Goal: Information Seeking & Learning: Learn about a topic

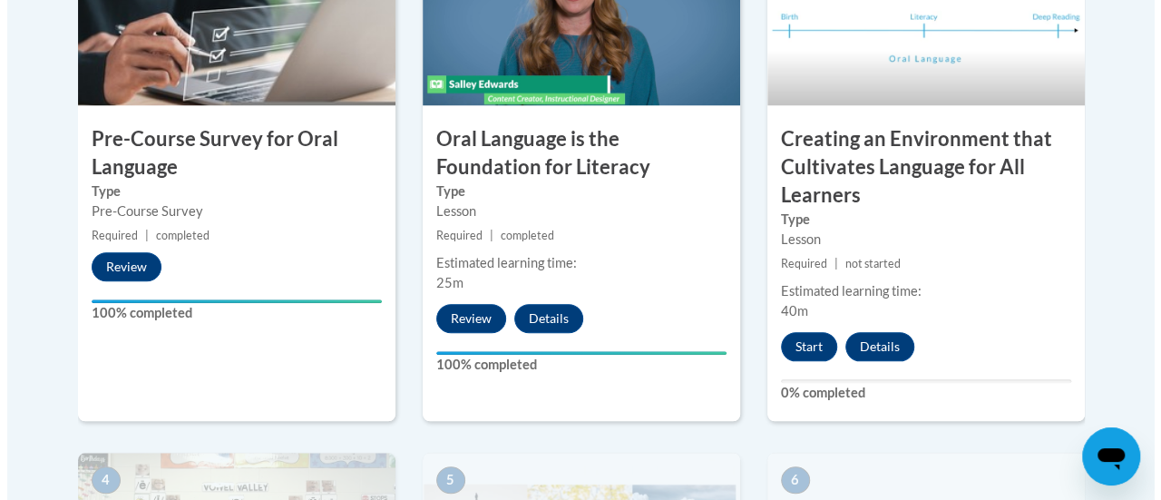
scroll to position [728, 0]
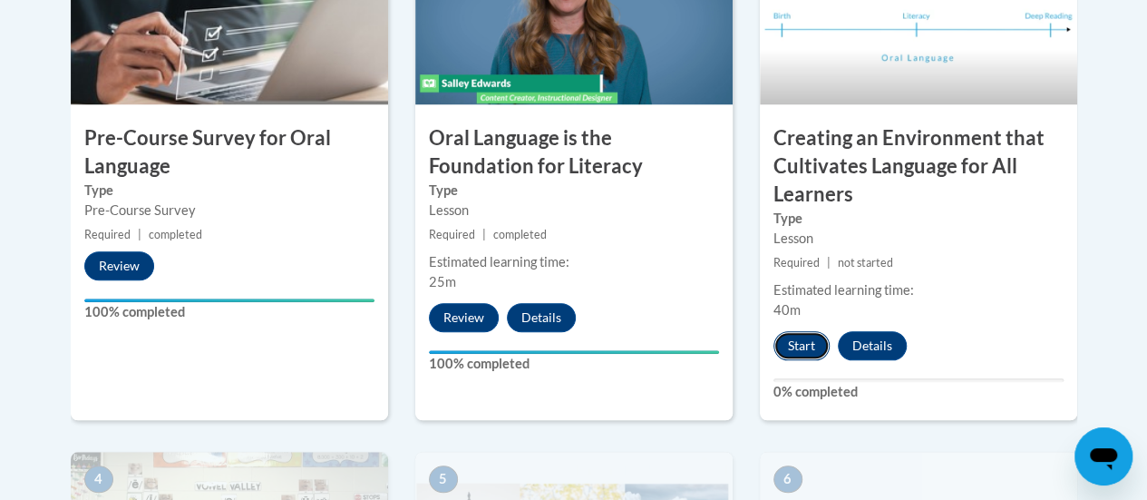
click at [791, 346] on button "Start" at bounding box center [801, 345] width 56 height 29
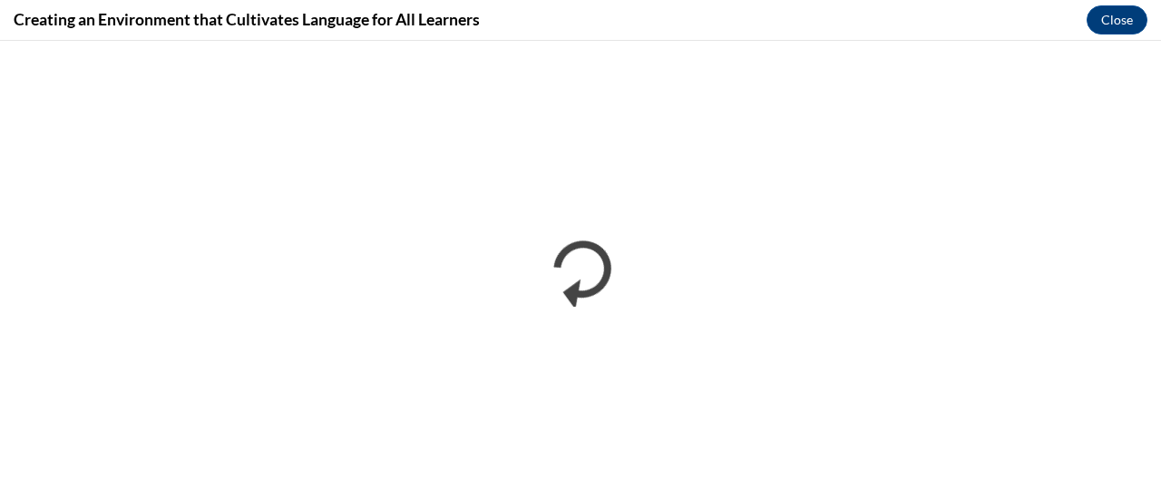
scroll to position [0, 0]
